Goal: Information Seeking & Learning: Learn about a topic

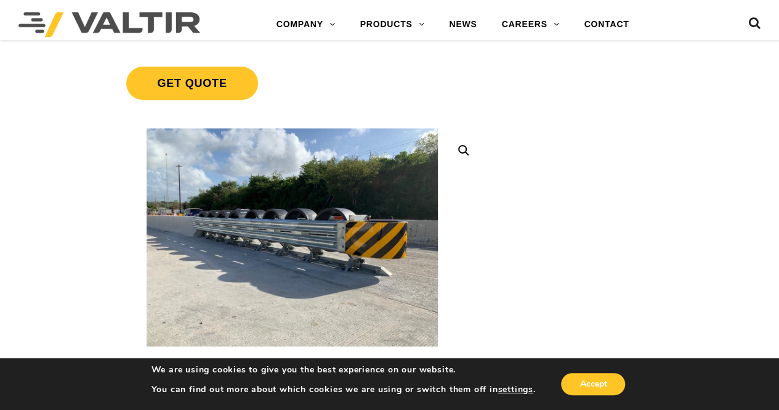
scroll to position [246, 0]
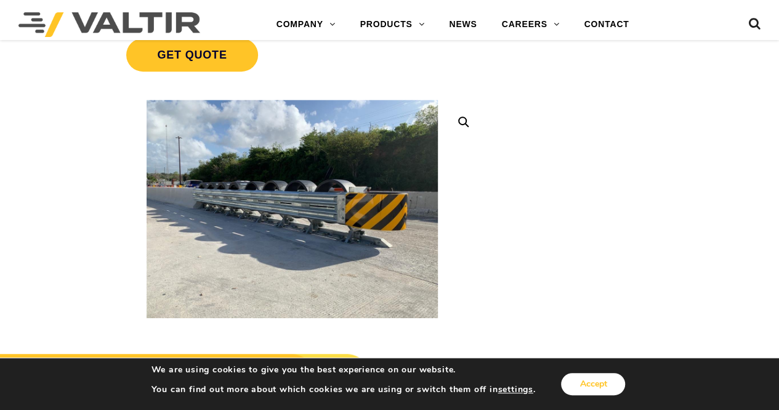
click at [589, 382] on button "Accept" at bounding box center [593, 384] width 64 height 22
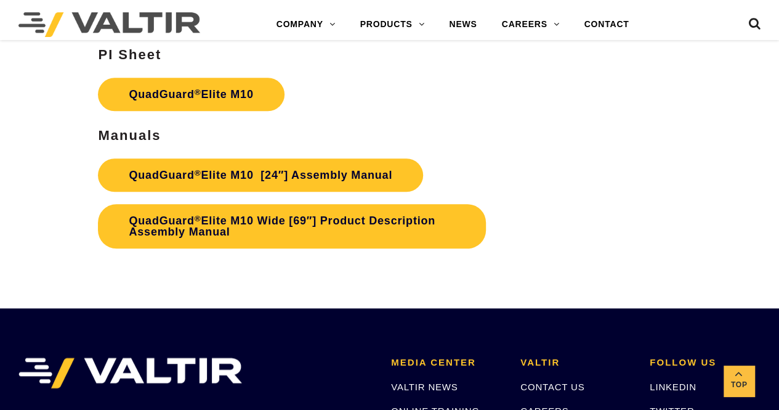
scroll to position [4991, 0]
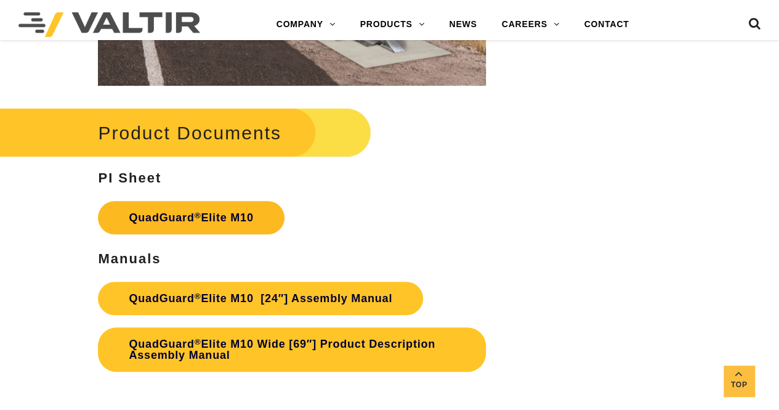
click at [182, 216] on link "QuadGuard ® Elite M10" at bounding box center [191, 217] width 186 height 33
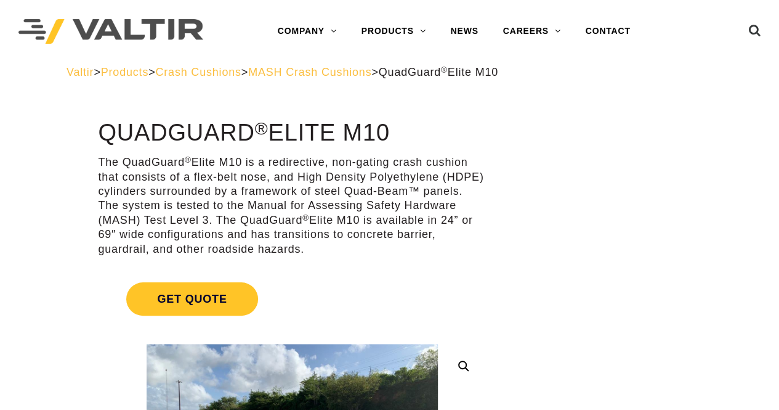
scroll to position [0, 0]
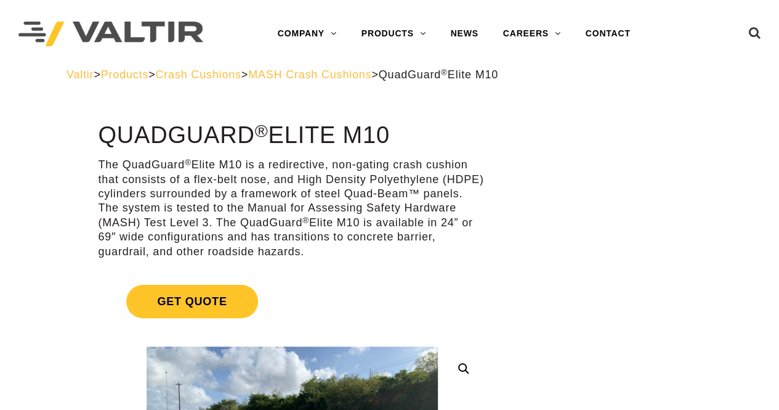
click at [344, 76] on span "MASH Crash Cushions" at bounding box center [309, 74] width 123 height 12
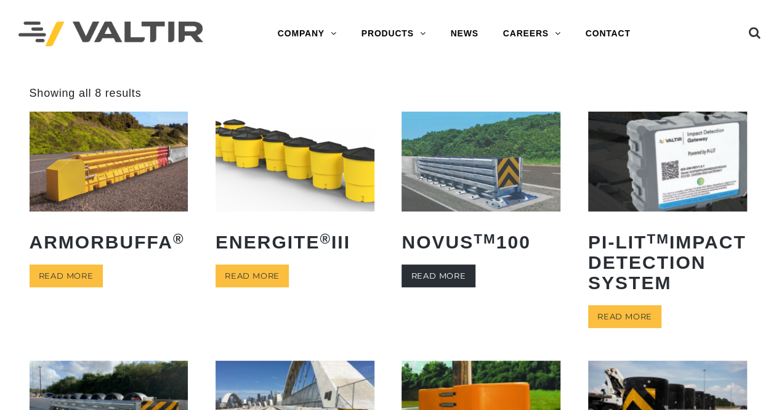
click at [451, 272] on link "Read more" at bounding box center [438, 275] width 73 height 23
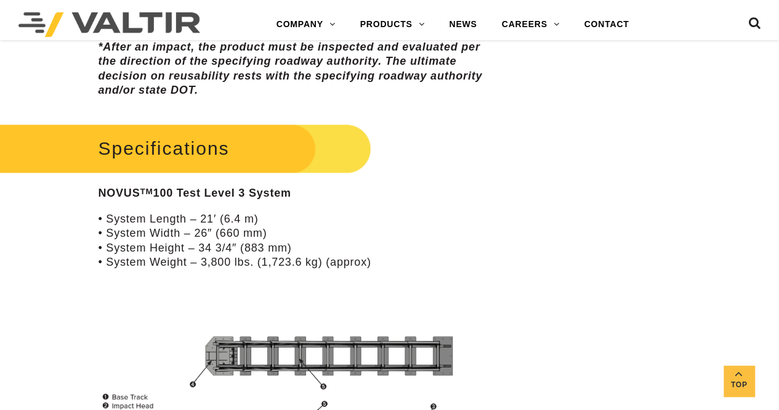
scroll to position [863, 0]
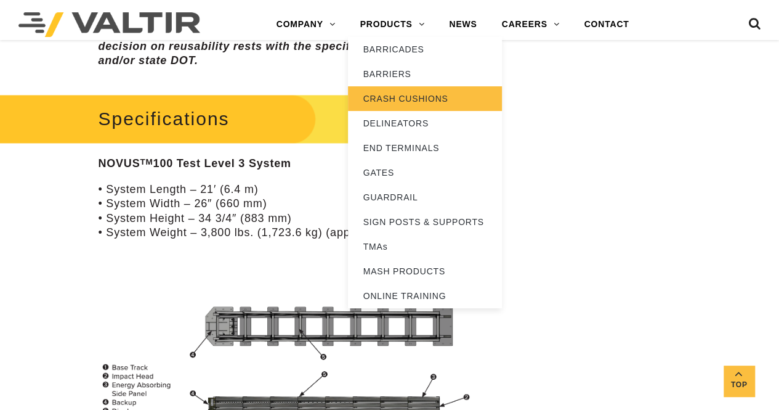
click at [402, 96] on link "CRASH CUSHIONS" at bounding box center [425, 98] width 154 height 25
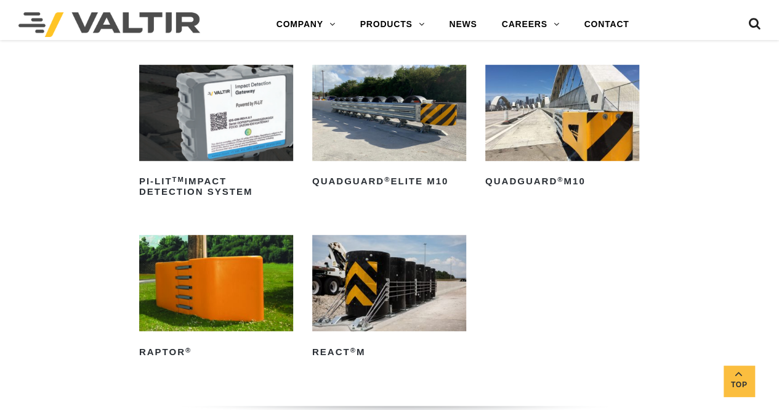
scroll to position [308, 0]
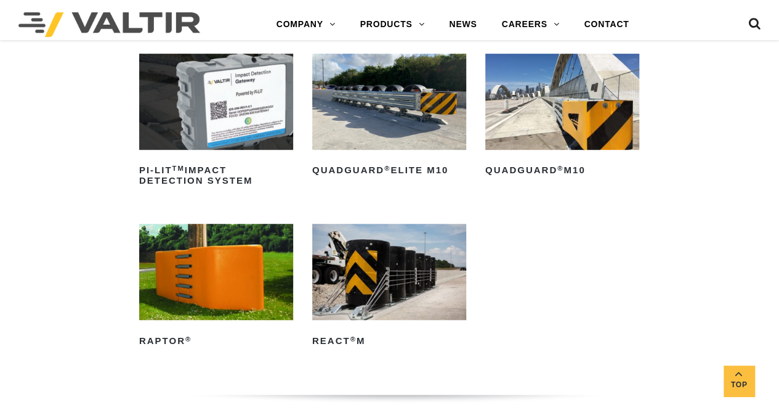
click at [555, 112] on img at bounding box center [563, 102] width 154 height 96
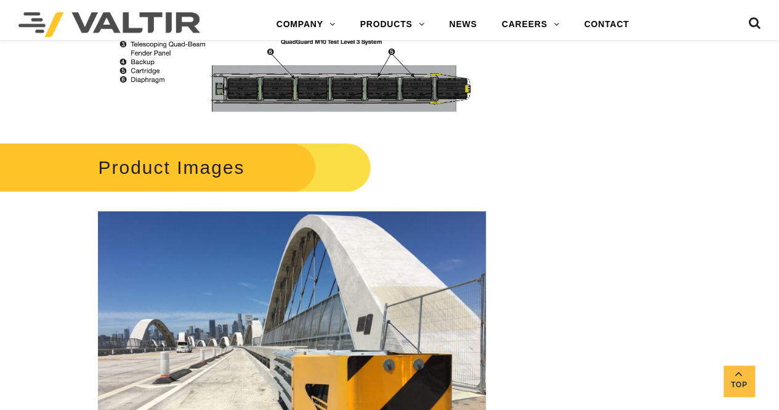
scroll to position [1602, 0]
